Goal: Transaction & Acquisition: Purchase product/service

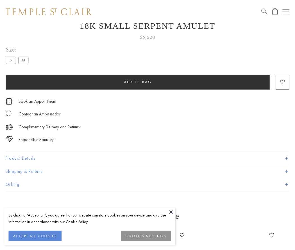
scroll to position [22, 0]
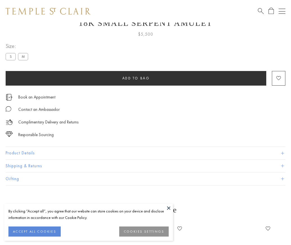
click at [136, 78] on span "Add to bag" at bounding box center [136, 78] width 28 height 5
